Goal: Use online tool/utility: Utilize a website feature to perform a specific function

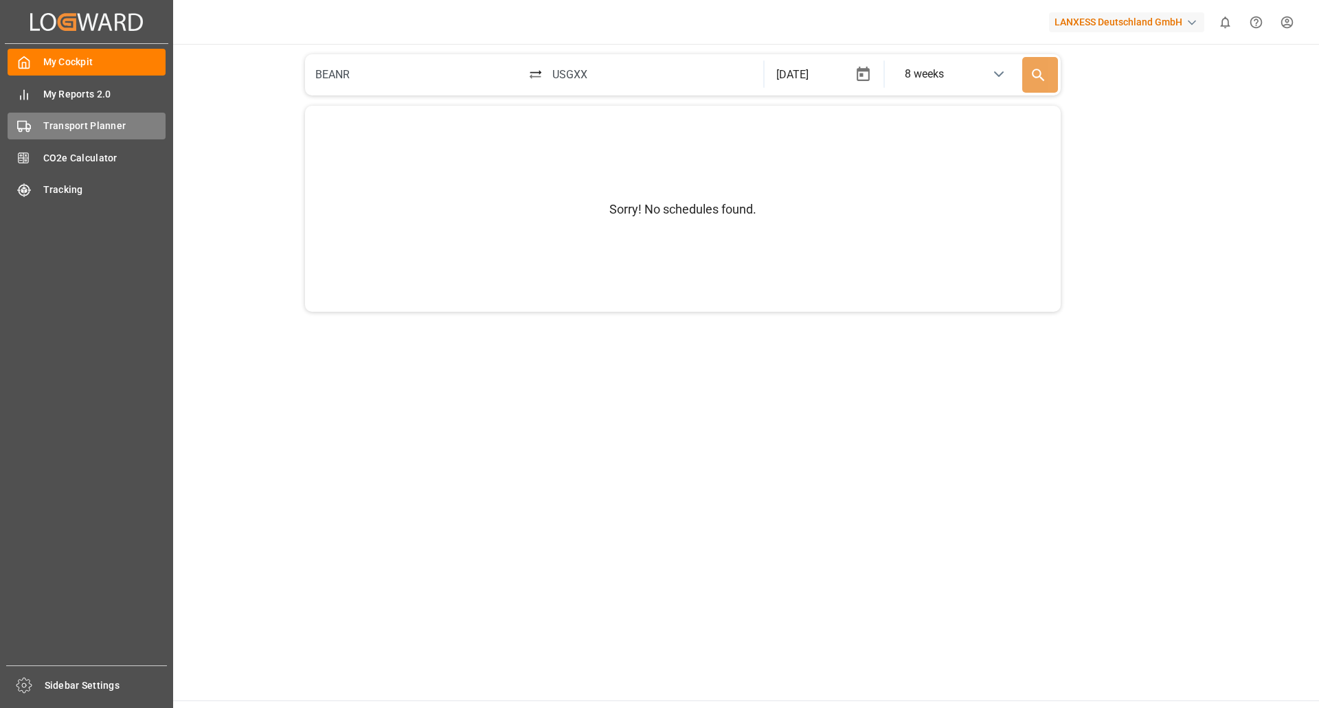
click at [70, 130] on span "Transport Planner" at bounding box center [104, 126] width 123 height 14
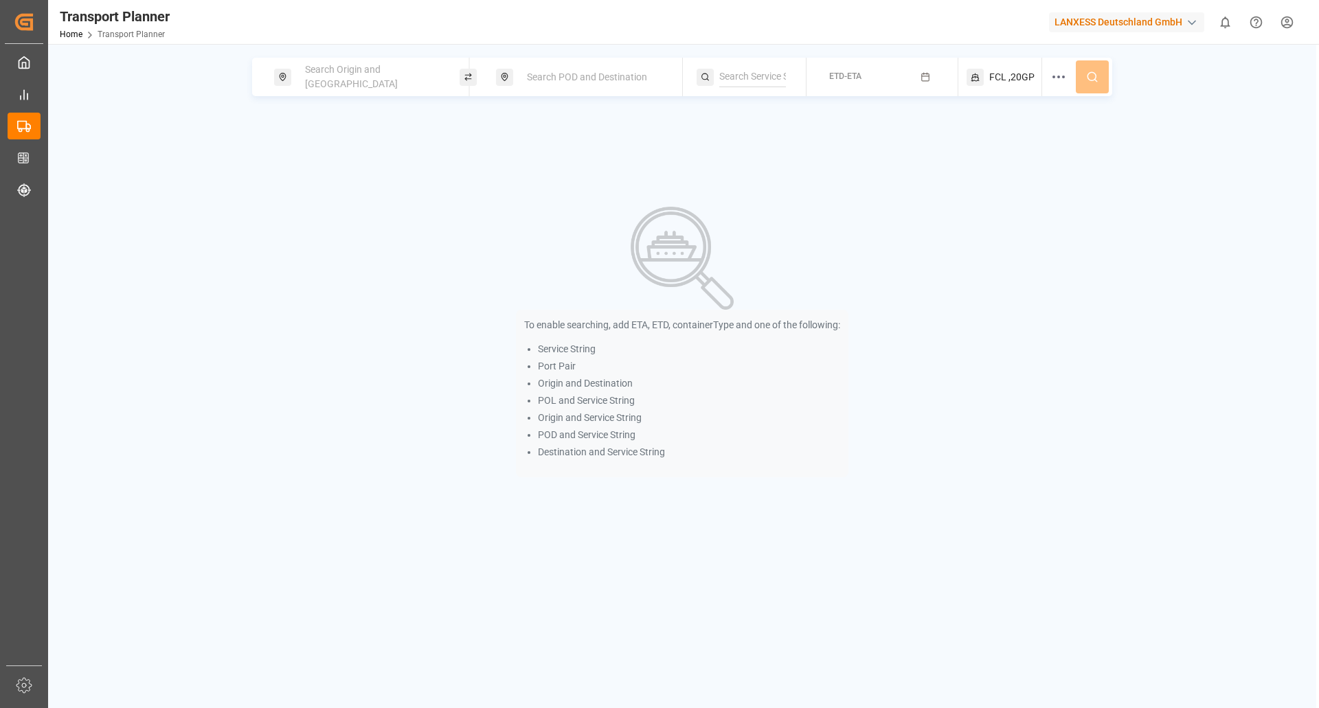
click at [379, 72] on span "Search Origin and [GEOGRAPHIC_DATA]" at bounding box center [351, 76] width 93 height 25
click at [325, 159] on div at bounding box center [371, 174] width 162 height 65
click at [324, 164] on div at bounding box center [371, 174] width 162 height 65
click at [315, 177] on input at bounding box center [359, 187] width 138 height 21
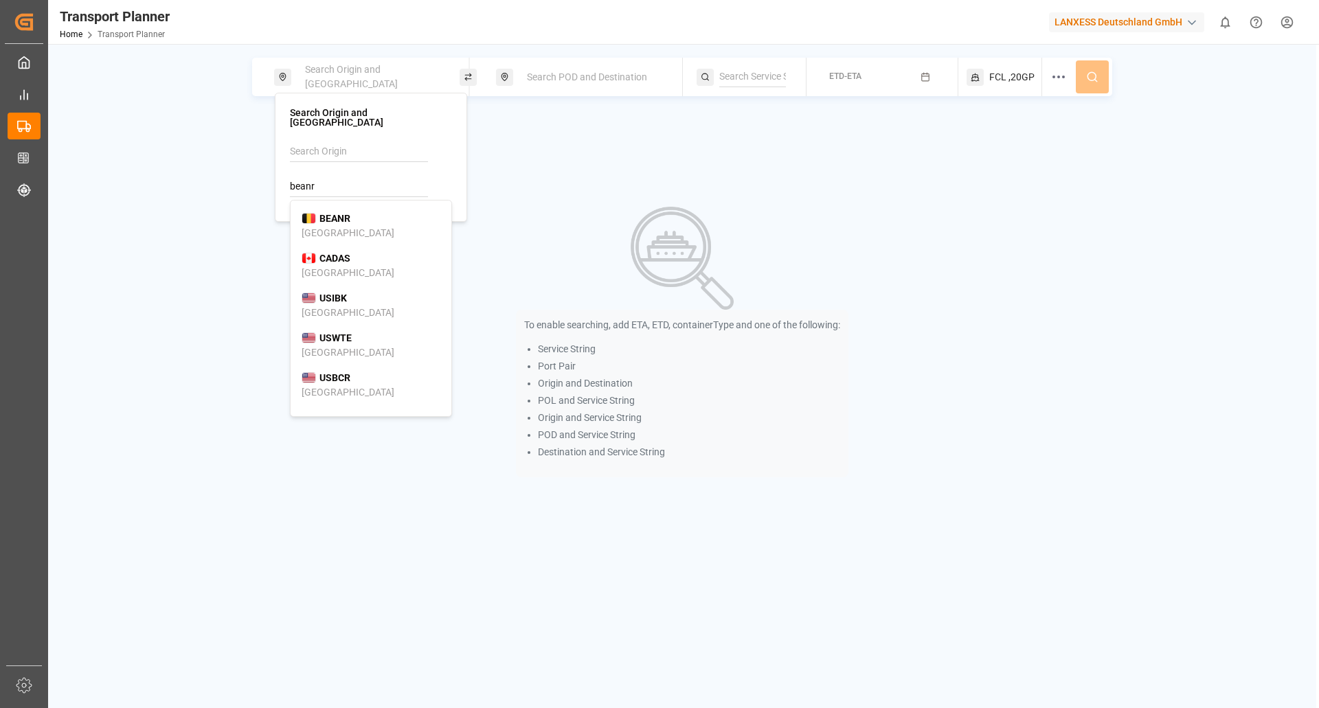
click at [353, 212] on div "BEANR [GEOGRAPHIC_DATA]" at bounding box center [371, 226] width 139 height 29
type input "BEANR"
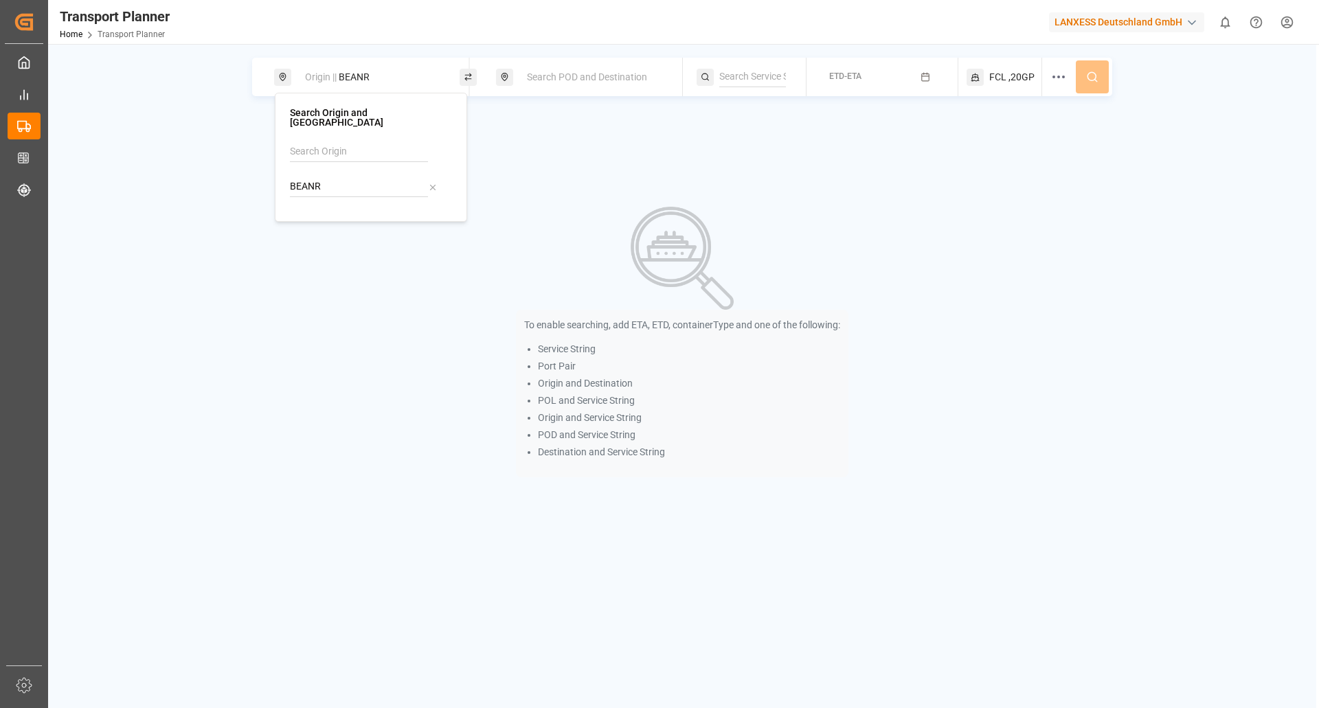
click at [576, 74] on span "Search POD and Destination" at bounding box center [587, 76] width 120 height 11
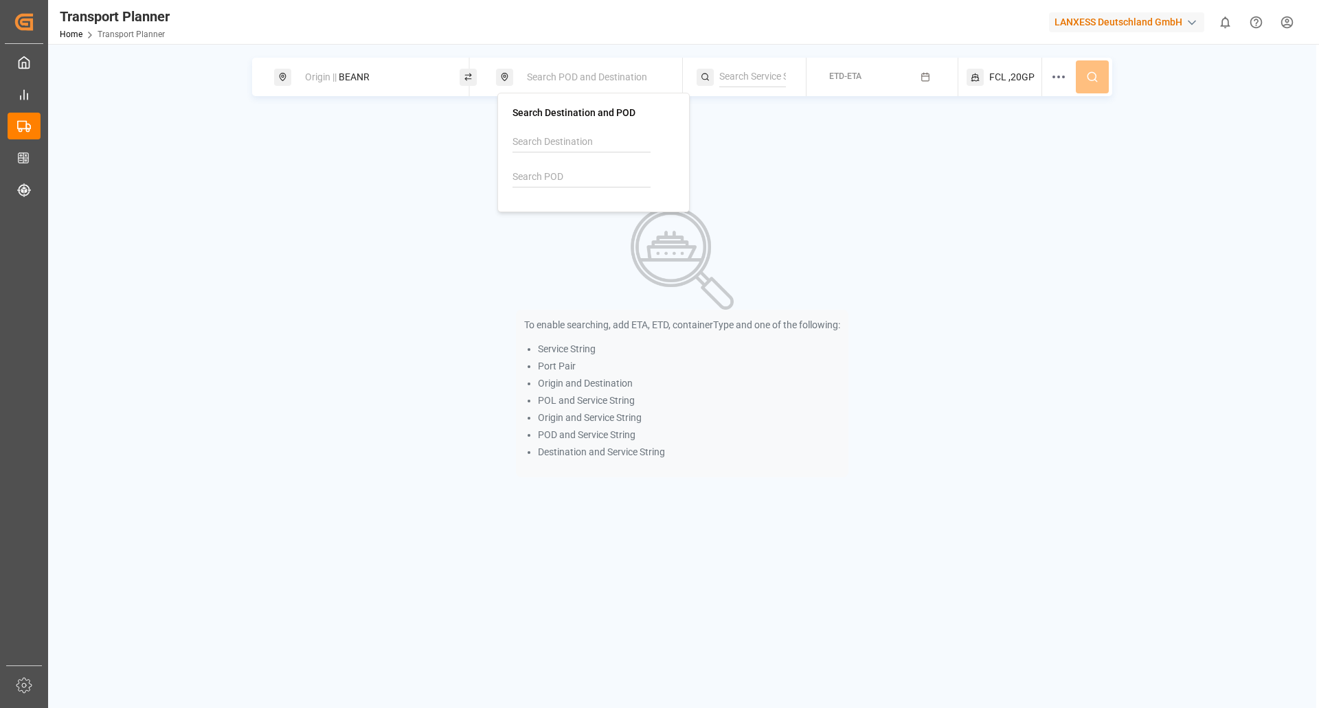
click at [550, 173] on input at bounding box center [582, 177] width 138 height 21
click at [552, 205] on b "BRSSZ" at bounding box center [557, 208] width 31 height 11
type input "BRSSZ"
click at [875, 64] on button "ETD-ETA" at bounding box center [882, 77] width 135 height 27
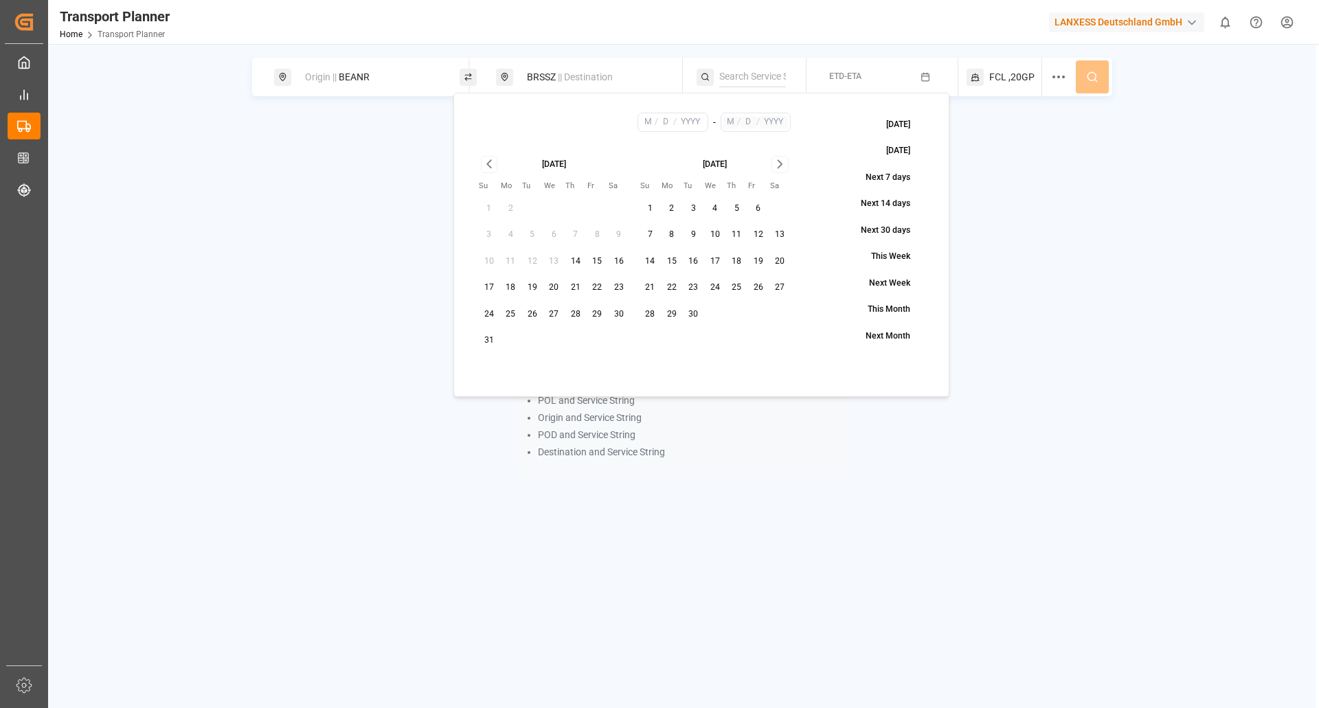
click at [737, 210] on button "5" at bounding box center [737, 209] width 22 height 22
type input "9"
type input "5"
type input "2025"
click at [779, 161] on icon "Go to next month" at bounding box center [780, 165] width 4 height 8
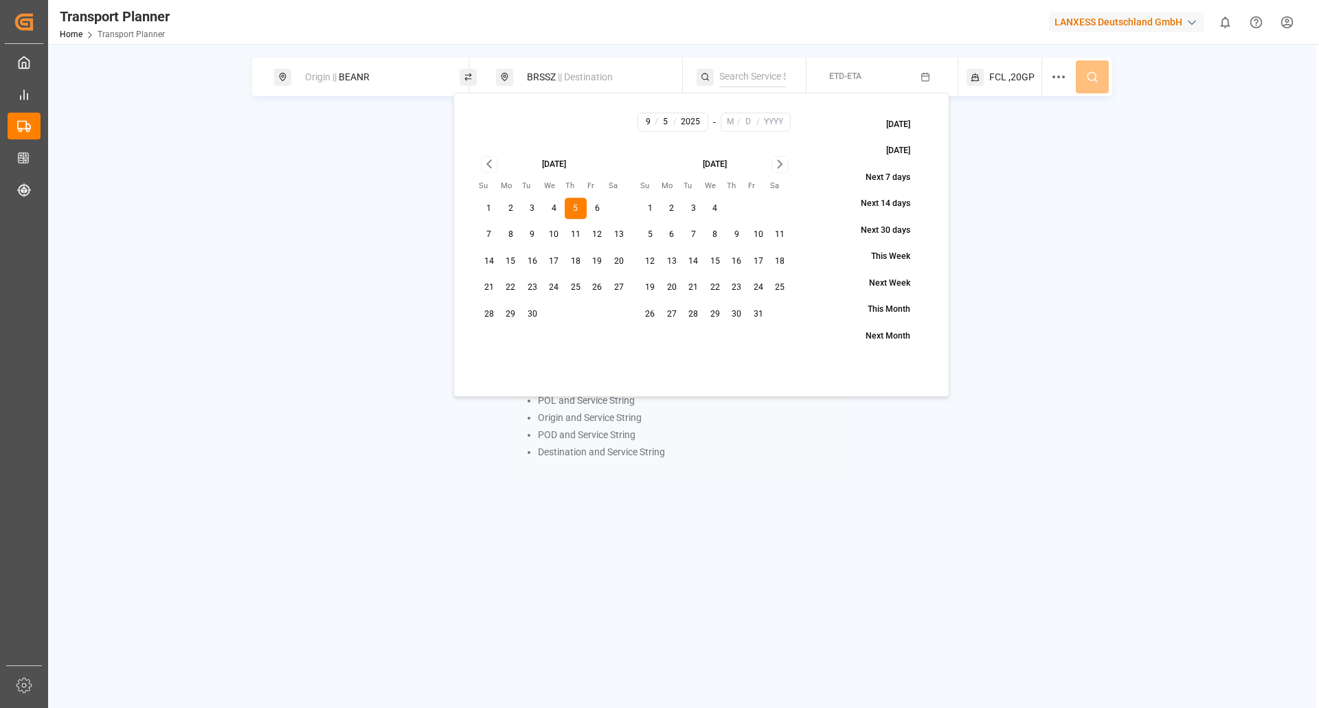
click at [779, 161] on icon "Go to next month" at bounding box center [780, 165] width 4 height 8
click at [642, 339] on button "30" at bounding box center [651, 341] width 22 height 22
type input "11"
type input "30"
type input "2025"
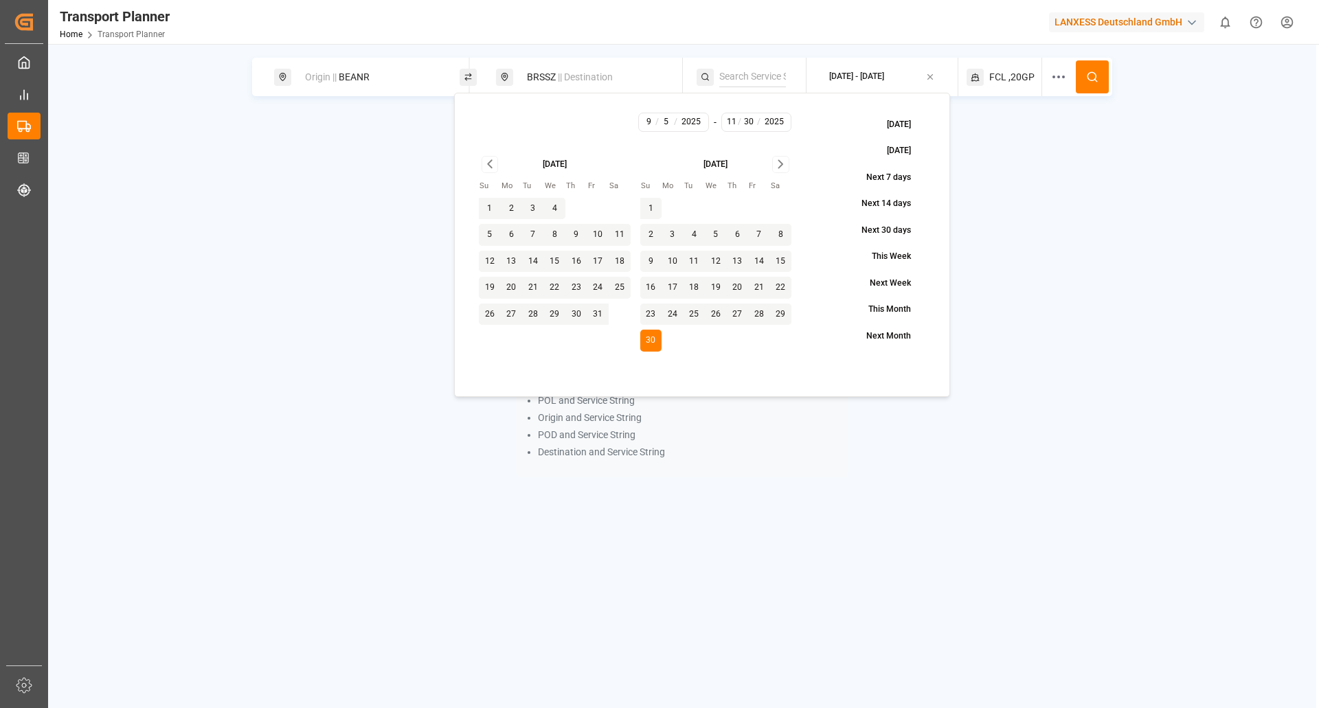
click at [1026, 280] on div "To enable searching, add ETA, ETD, containerType and one of the following: Serv…" at bounding box center [682, 342] width 1015 height 355
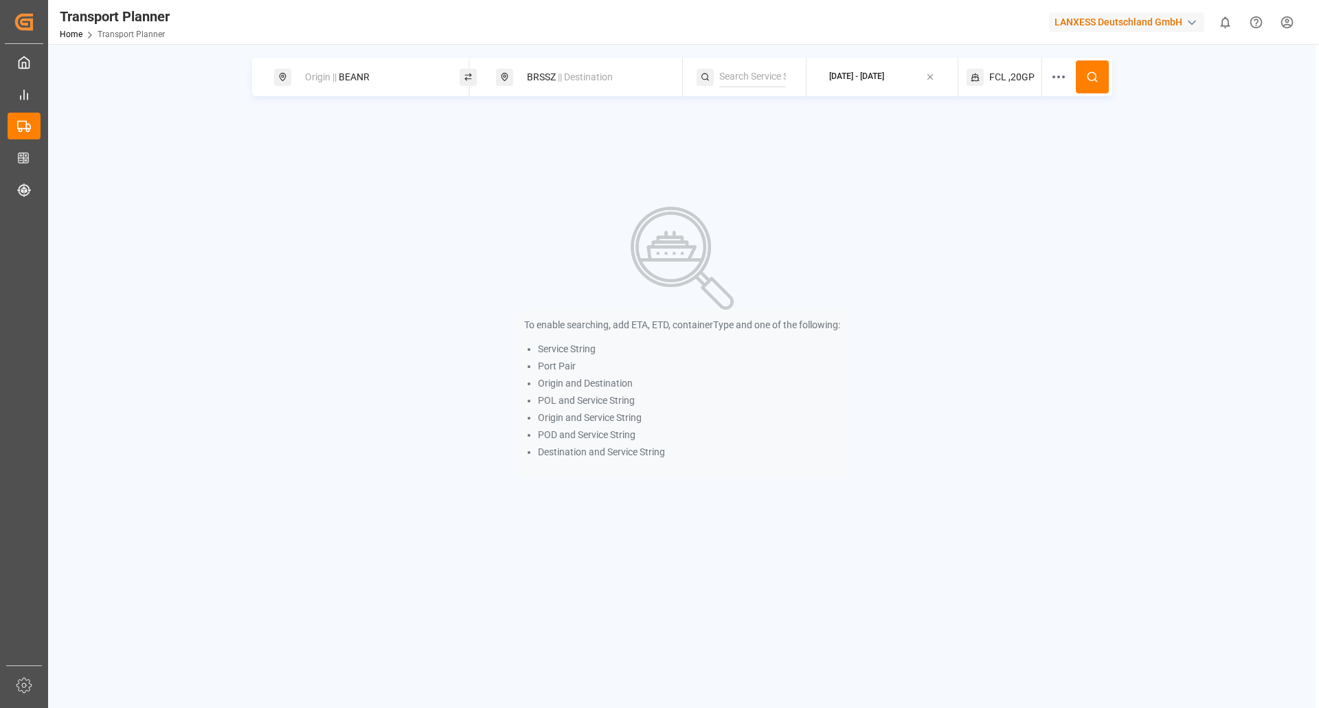
click at [1073, 77] on div at bounding box center [1062, 77] width 25 height 38
click at [1091, 76] on icon at bounding box center [1092, 77] width 12 height 12
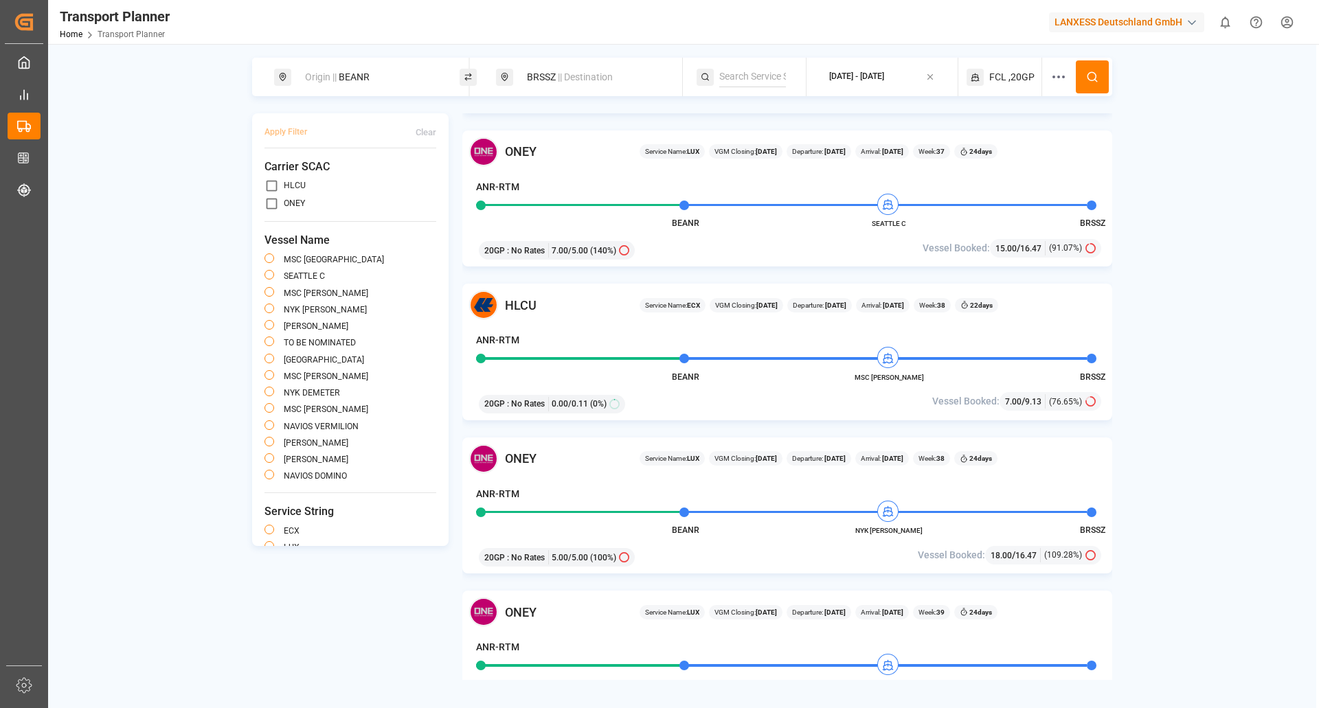
scroll to position [137, 0]
drag, startPoint x: 927, startPoint y: 381, endPoint x: 865, endPoint y: 377, distance: 62.0
click at [865, 377] on span "MSC [PERSON_NAME]" at bounding box center [889, 377] width 76 height 10
copy span "MSC [PERSON_NAME]"
click at [411, 68] on div "Origin || BEANR" at bounding box center [371, 77] width 148 height 25
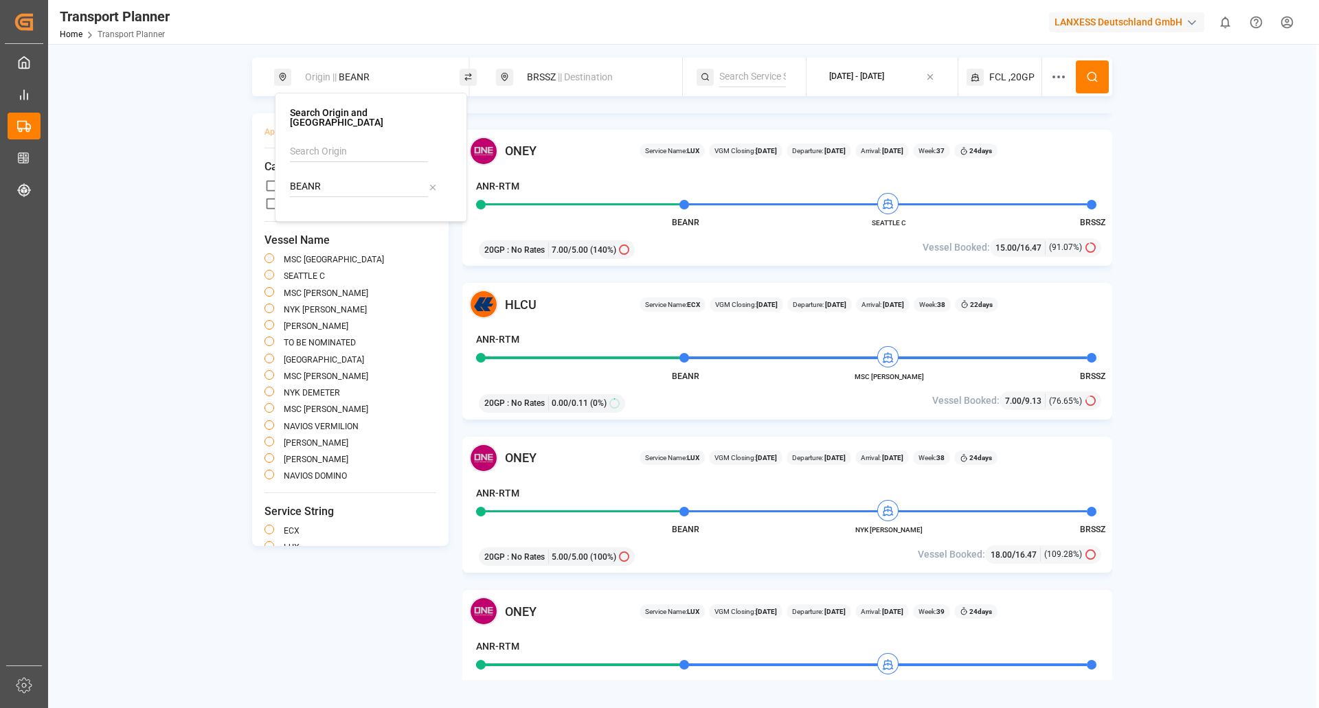
click at [444, 177] on div "BEANR" at bounding box center [371, 187] width 162 height 21
click at [426, 177] on input "BEANR" at bounding box center [359, 187] width 138 height 21
click at [436, 183] on icon at bounding box center [433, 188] width 10 height 10
click at [380, 177] on input at bounding box center [359, 187] width 138 height 21
click at [359, 212] on div "NLRTM [GEOGRAPHIC_DATA]" at bounding box center [371, 226] width 139 height 29
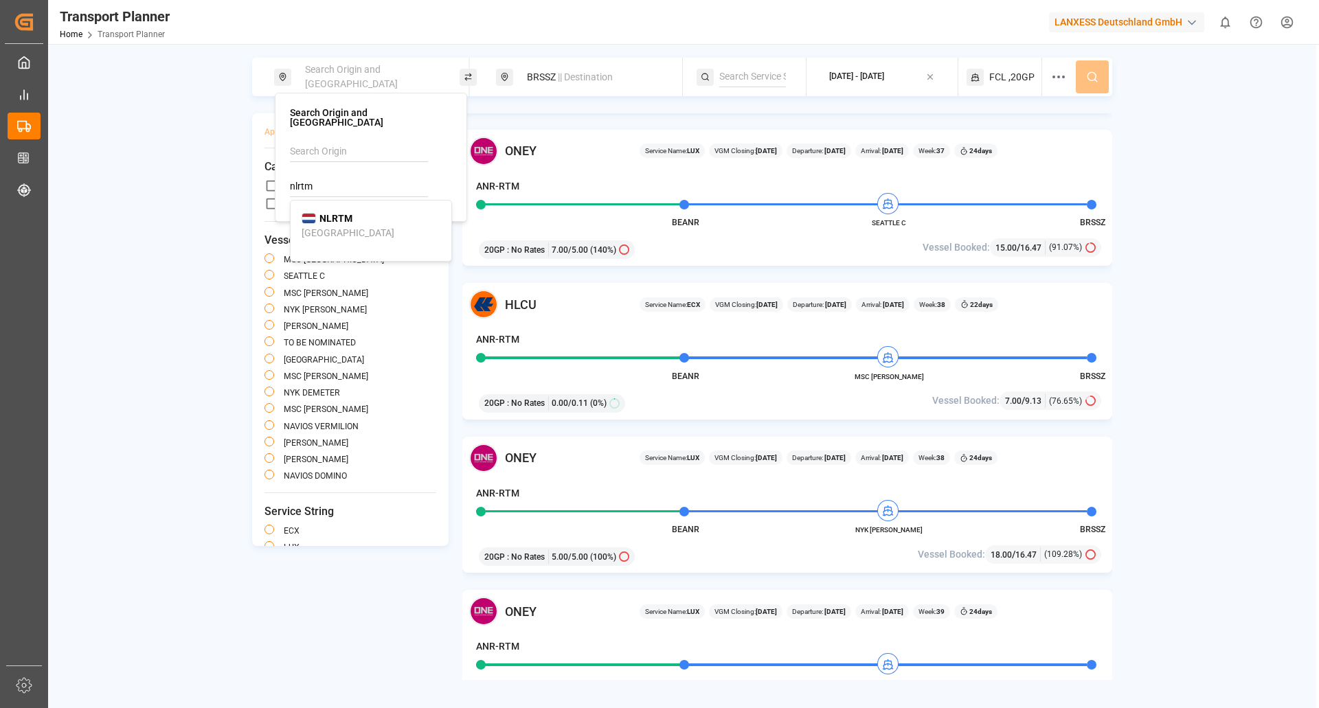
type input "NLRTM"
click at [1097, 74] on icon at bounding box center [1092, 77] width 12 height 12
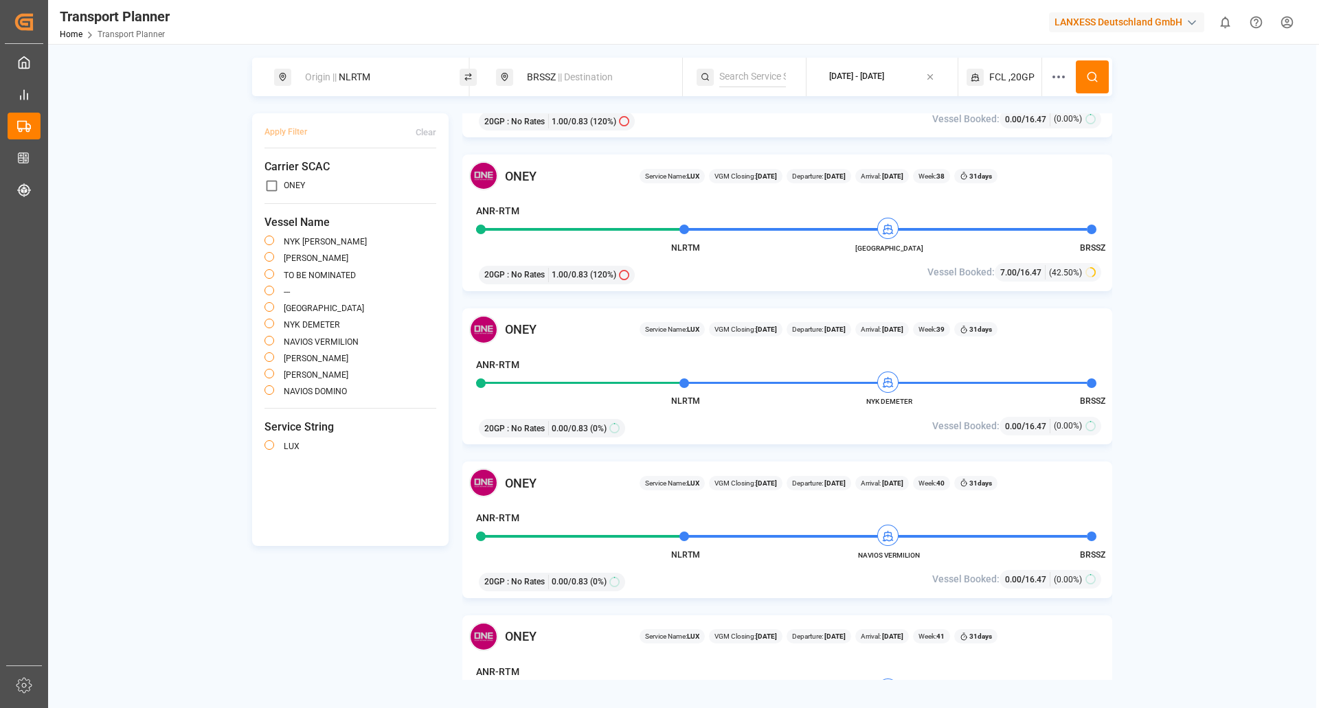
scroll to position [550, 0]
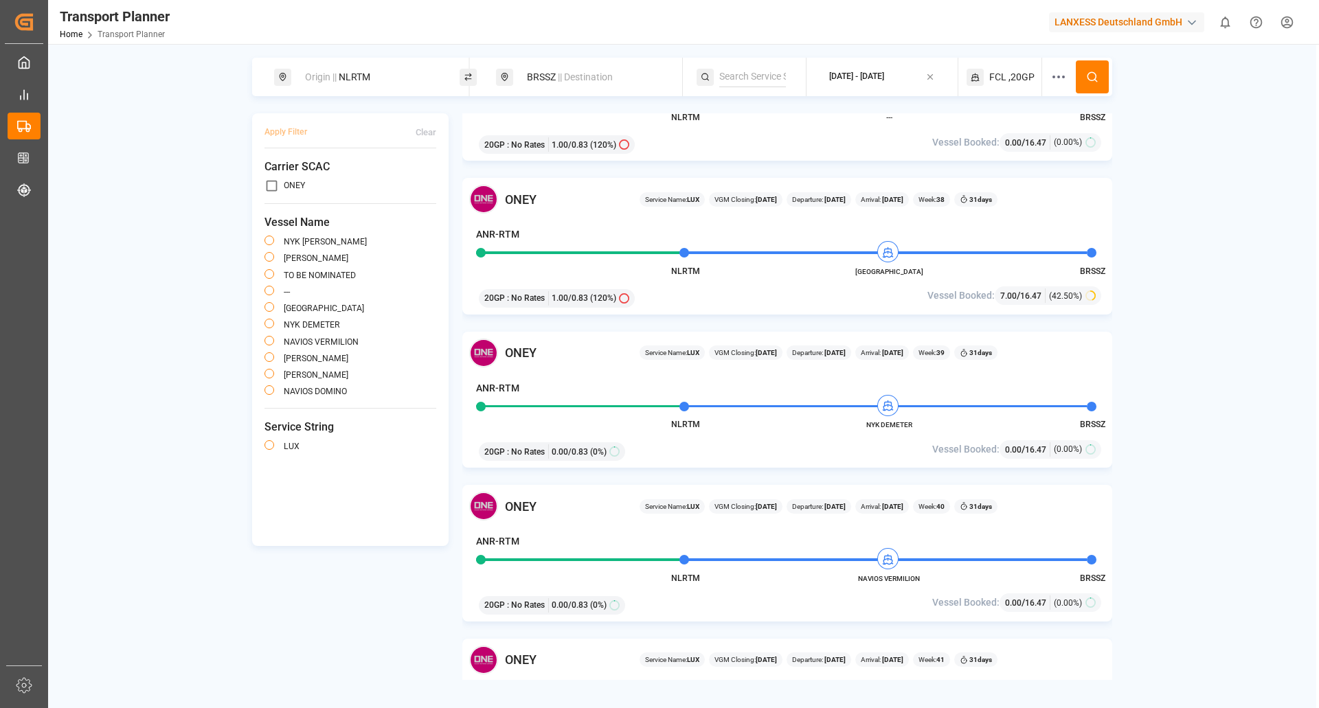
click at [370, 70] on div "Origin || NLRTM" at bounding box center [371, 77] width 148 height 25
click at [434, 183] on icon at bounding box center [433, 188] width 10 height 10
click at [368, 177] on input at bounding box center [359, 187] width 138 height 21
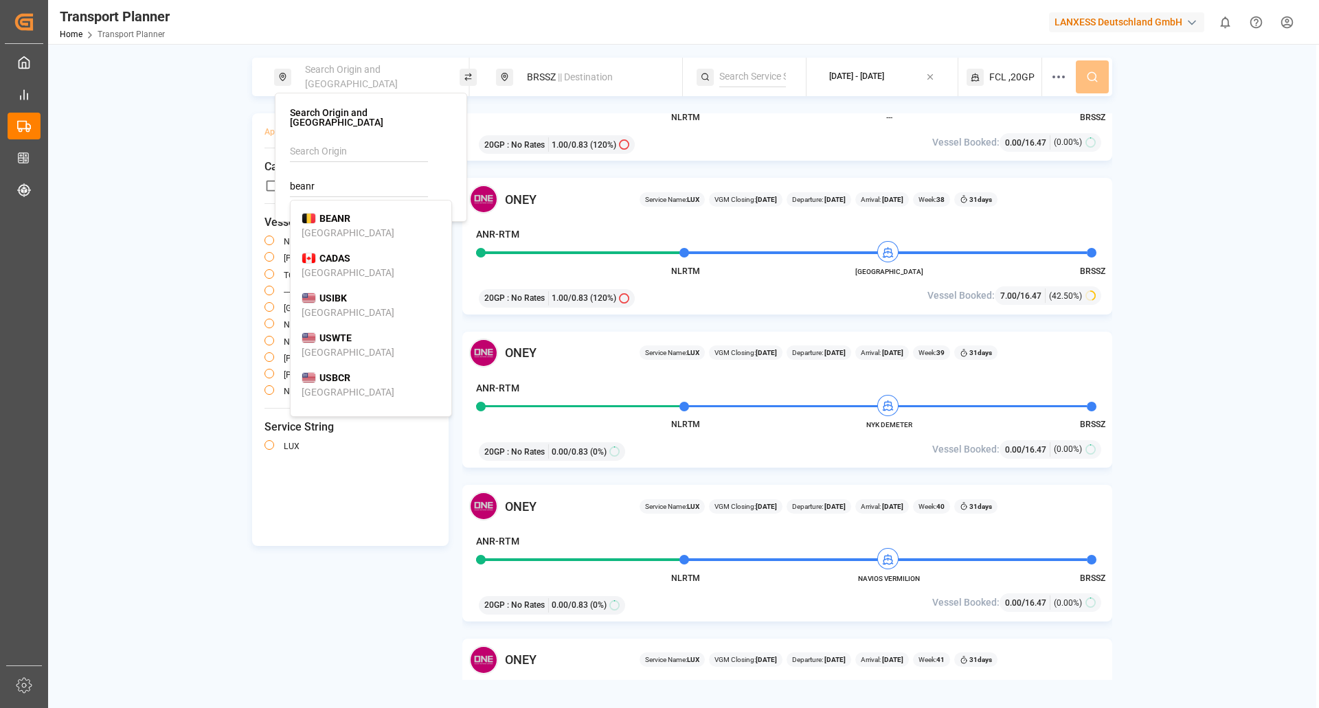
click at [352, 213] on div "BEANR [GEOGRAPHIC_DATA]" at bounding box center [371, 226] width 139 height 29
type input "BEANR"
click at [1092, 81] on icon at bounding box center [1092, 77] width 12 height 12
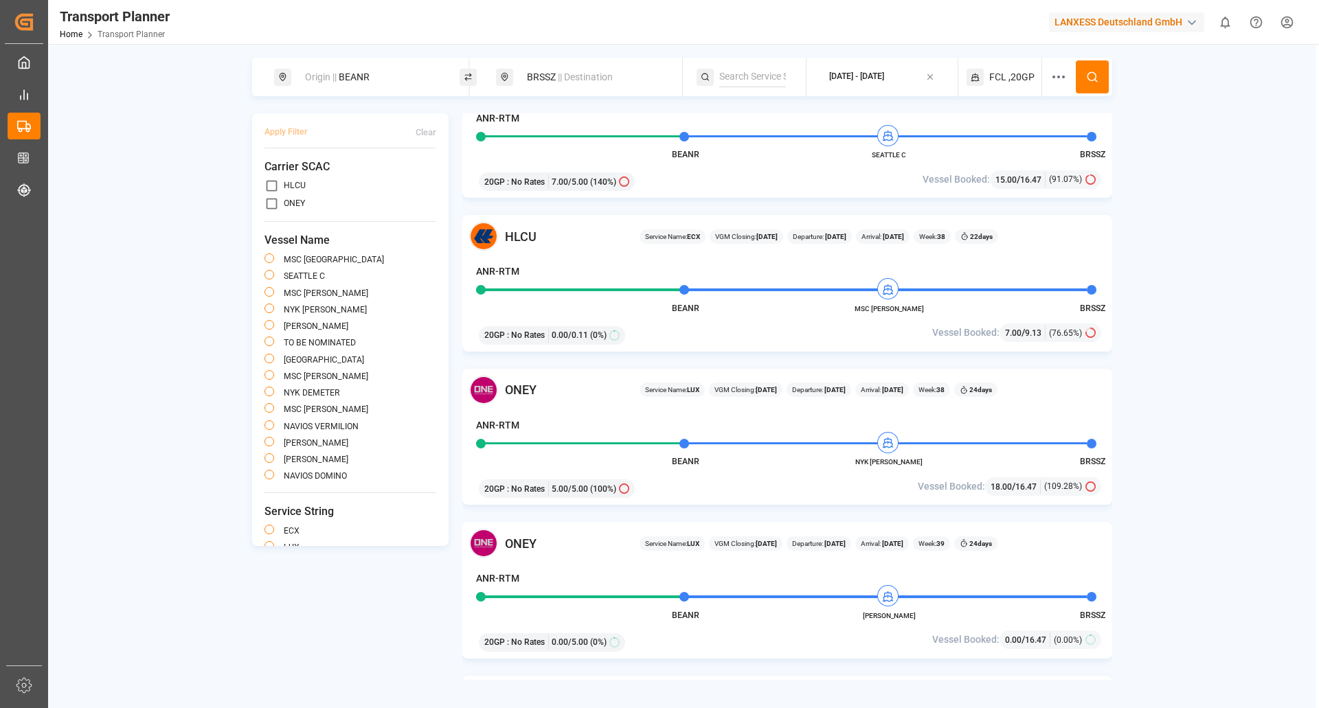
scroll to position [206, 0]
